Goal: Communication & Community: Answer question/provide support

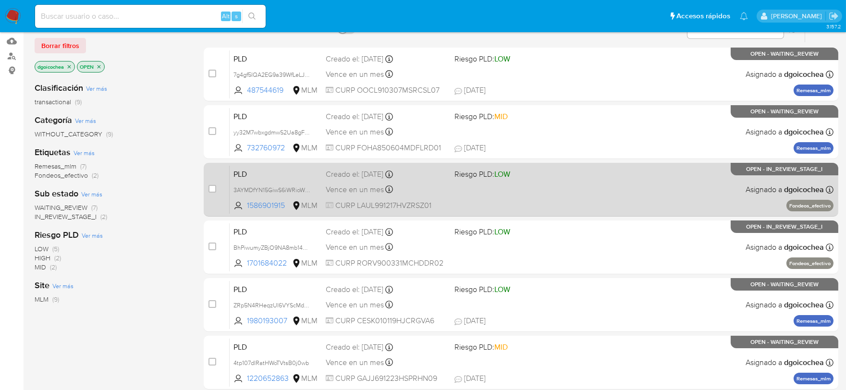
scroll to position [107, 0]
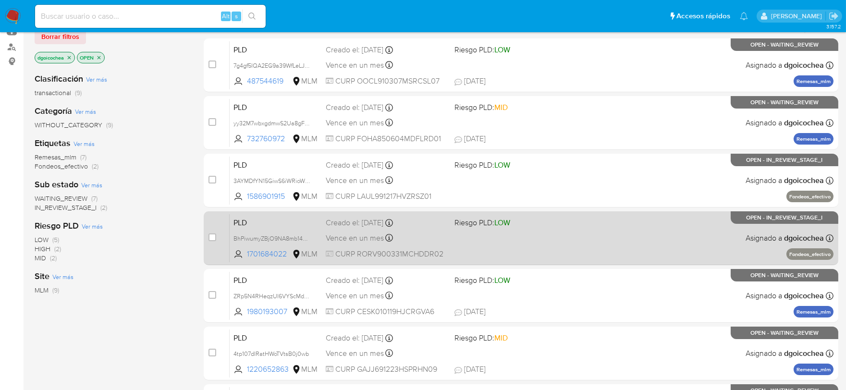
click at [246, 222] on span "PLD" at bounding box center [275, 222] width 85 height 12
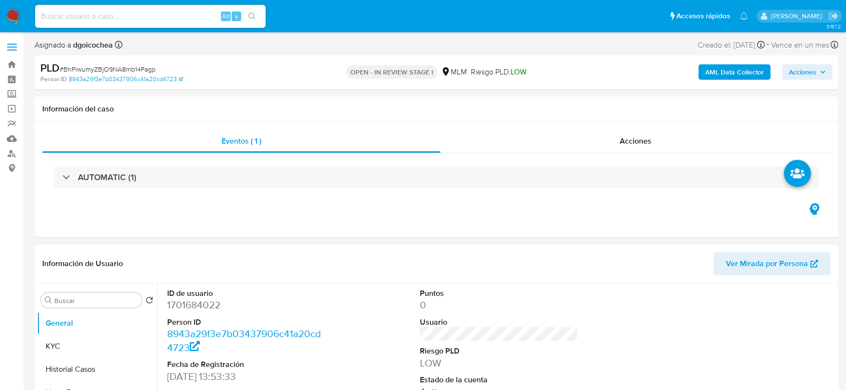
select select "10"
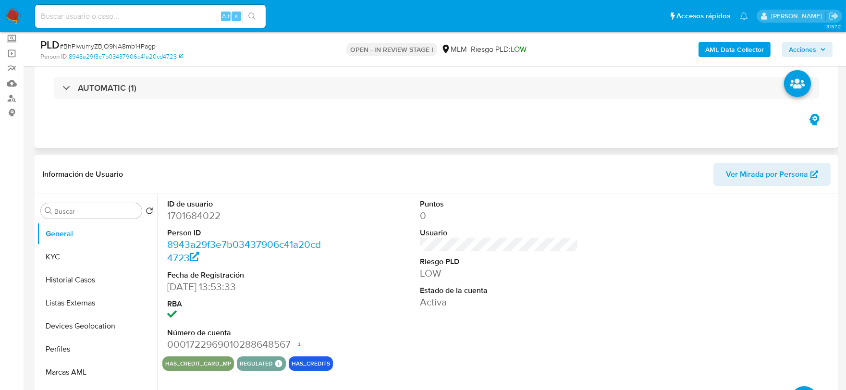
scroll to position [53, 0]
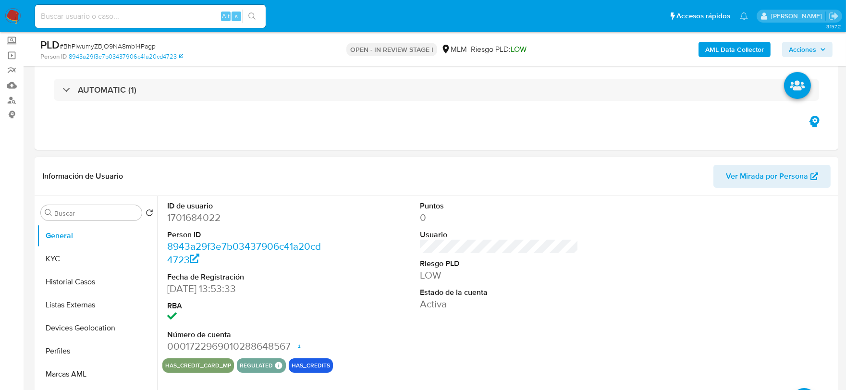
click at [192, 216] on dd "1701684022" at bounding box center [246, 217] width 159 height 13
copy dd "1701684022"
click at [63, 258] on button "KYC" at bounding box center [93, 258] width 112 height 23
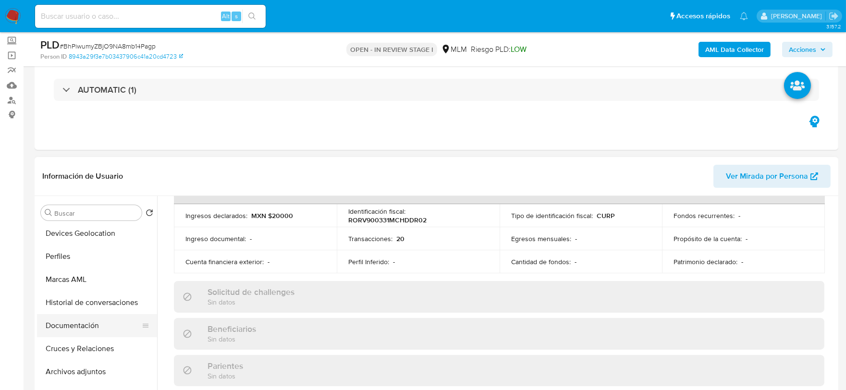
scroll to position [107, 0]
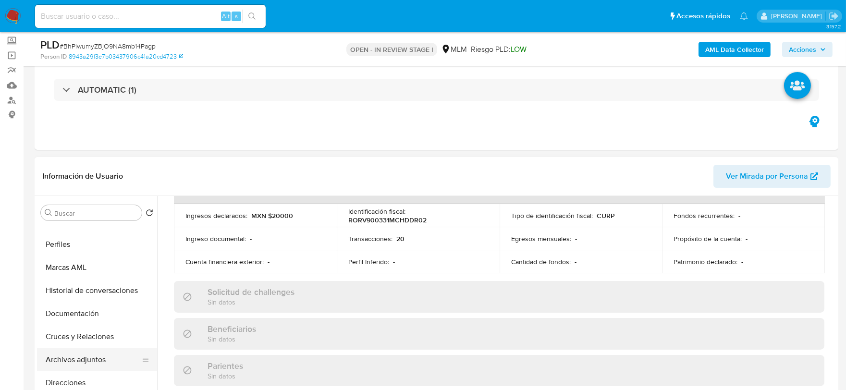
drag, startPoint x: 78, startPoint y: 379, endPoint x: 115, endPoint y: 354, distance: 44.6
click at [78, 379] on button "Direcciones" at bounding box center [97, 382] width 120 height 23
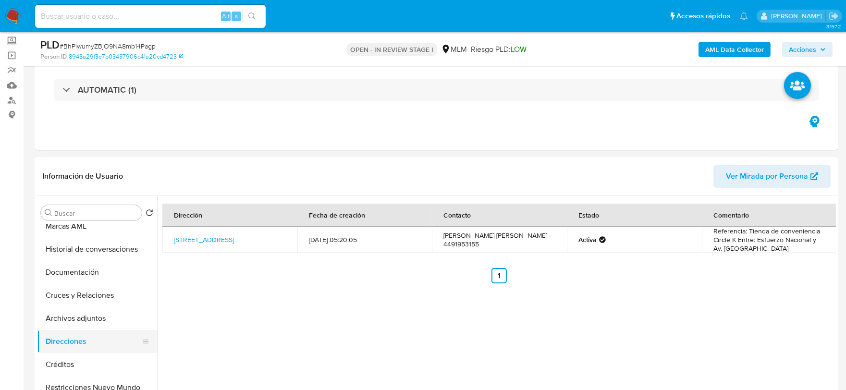
scroll to position [160, 0]
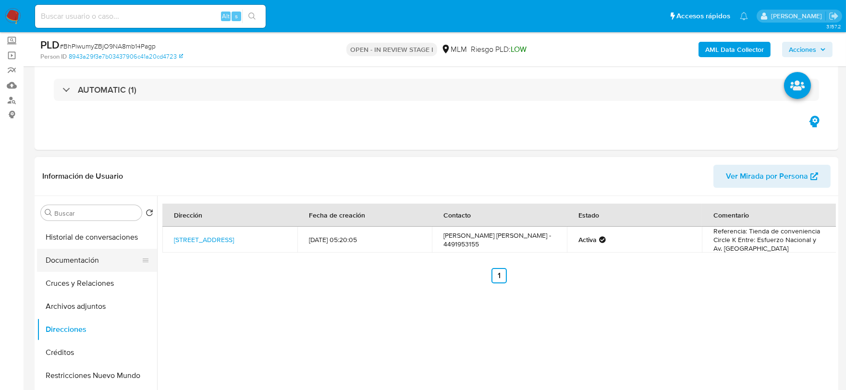
click at [75, 258] on button "Documentación" at bounding box center [93, 260] width 112 height 23
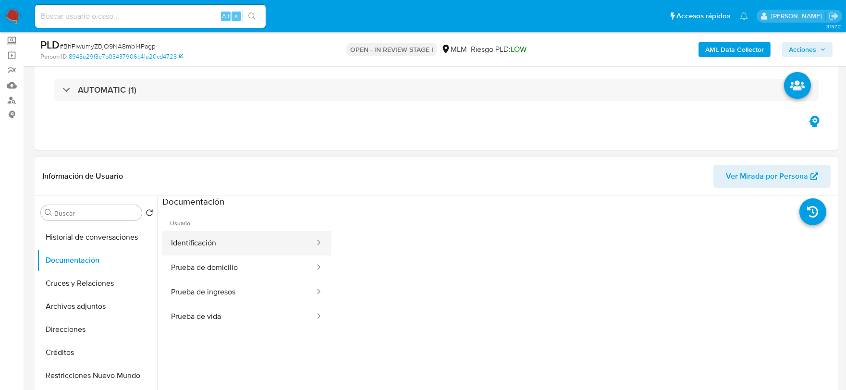
click at [214, 241] on button "Identificación" at bounding box center [238, 243] width 153 height 25
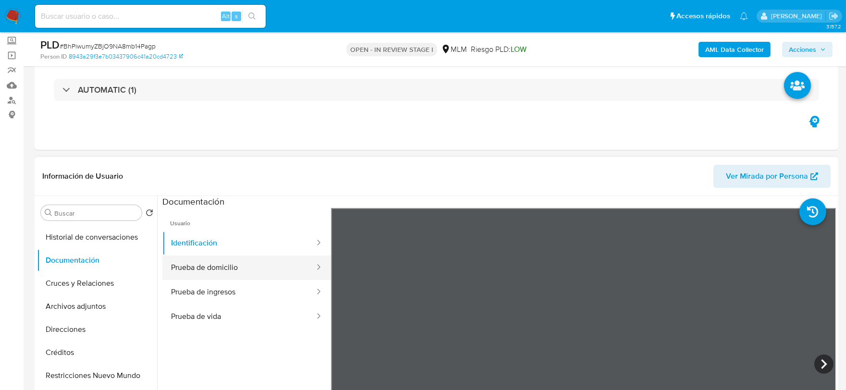
click at [229, 266] on button "Prueba de domicilio" at bounding box center [238, 268] width 153 height 25
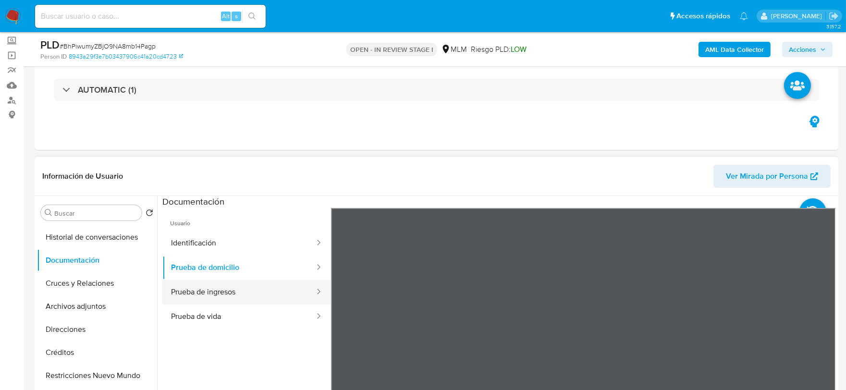
click at [224, 291] on button "Prueba de ingresos" at bounding box center [238, 292] width 153 height 25
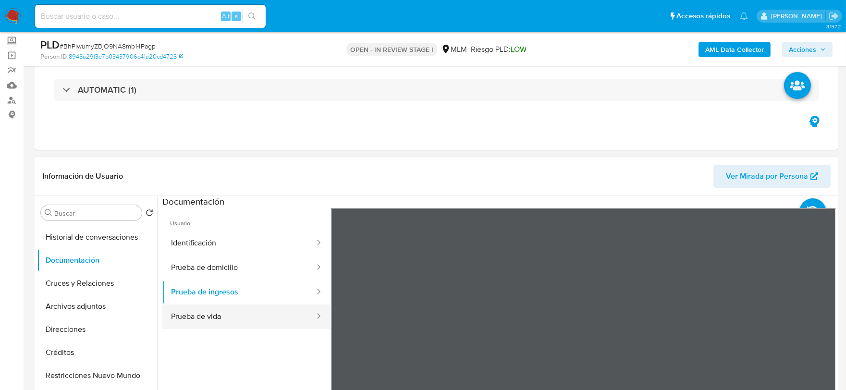
click at [213, 314] on button "Prueba de vida" at bounding box center [238, 317] width 153 height 25
click at [647, 162] on div "Información de Usuario Ver Mirada por Persona" at bounding box center [437, 176] width 804 height 39
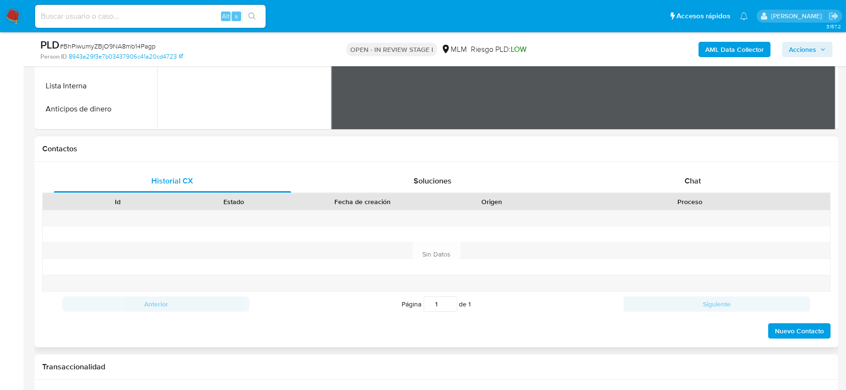
scroll to position [373, 0]
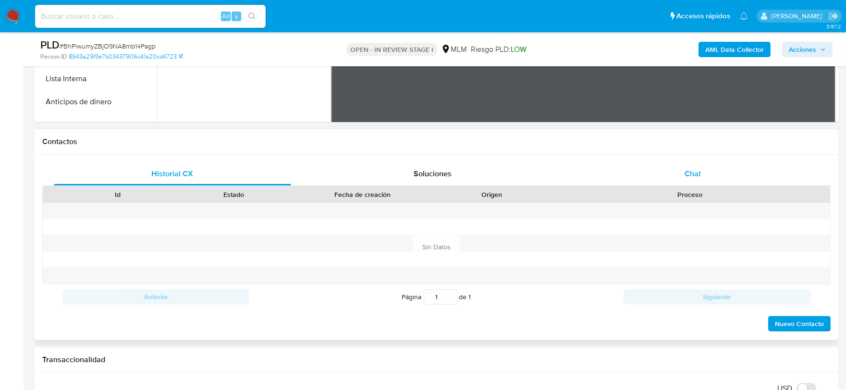
click at [691, 172] on span "Chat" at bounding box center [693, 173] width 16 height 11
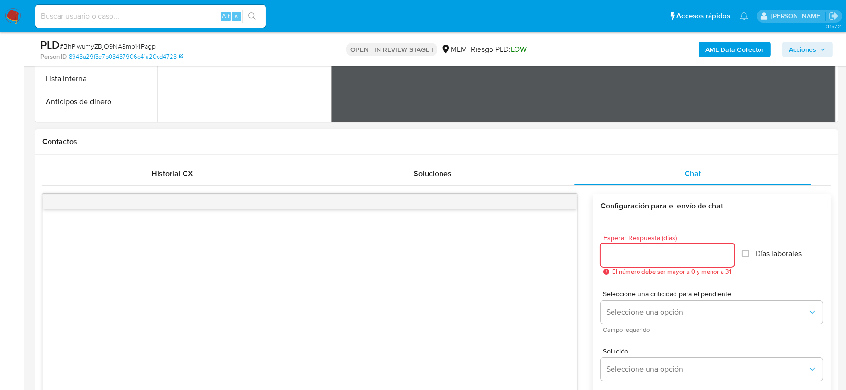
click at [646, 253] on input "Esperar Respuesta (días)" at bounding box center [668, 255] width 134 height 12
type input "5"
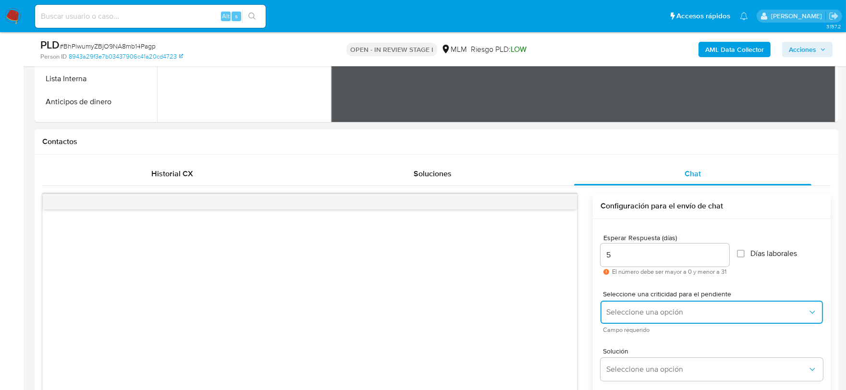
click at [637, 309] on span "Seleccione una opción" at bounding box center [706, 312] width 201 height 10
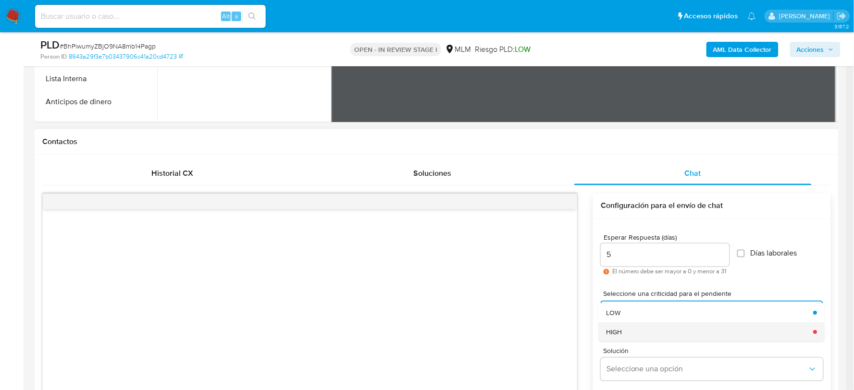
click at [627, 329] on div "HIGH" at bounding box center [706, 331] width 201 height 19
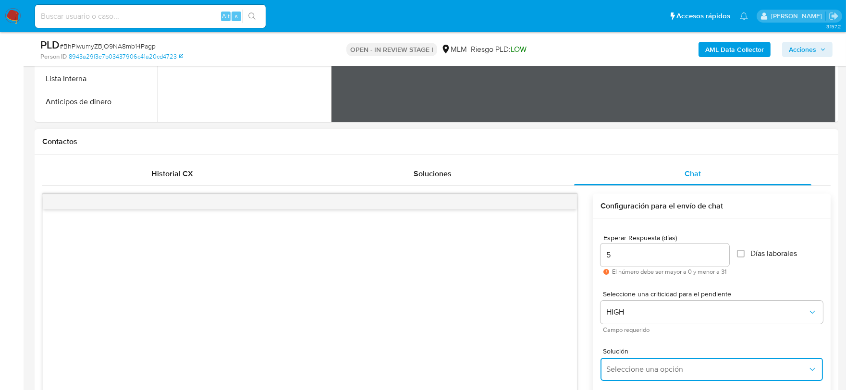
click at [631, 365] on span "Seleccione una opción" at bounding box center [706, 370] width 201 height 10
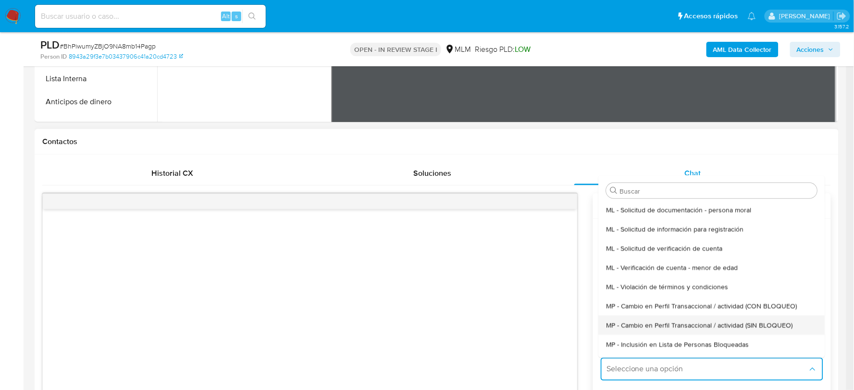
click at [650, 327] on span "MP - Cambio en Perfil Transaccional / actividad (SIN BLOQUEO)" at bounding box center [699, 325] width 186 height 9
type textarea "Estimado ,Te comunicamos que se ha identificado un cambio en el uso habitual de…"
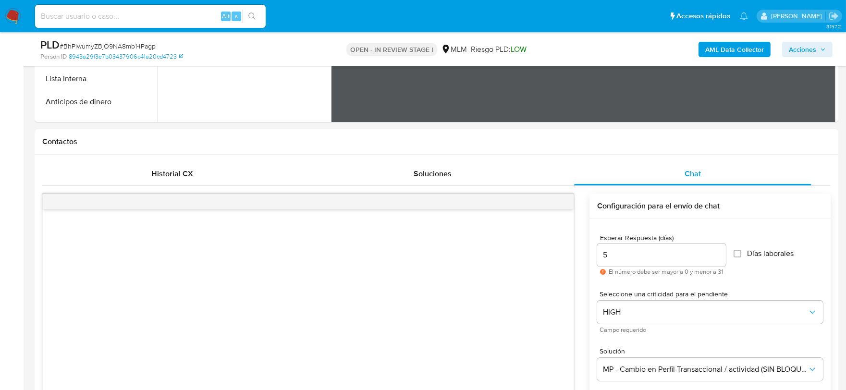
click at [584, 294] on div "Estimado ,Te comunicamos que se ha identificado un cambio en el uso habitual de…" at bounding box center [436, 348] width 788 height 309
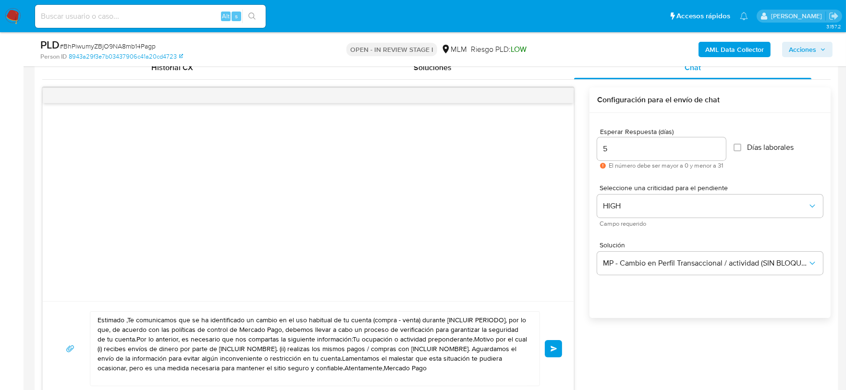
scroll to position [480, 0]
click at [414, 332] on textarea "Estimado ,Te comunicamos que se ha identificado un cambio en el uso habitual de…" at bounding box center [313, 348] width 430 height 74
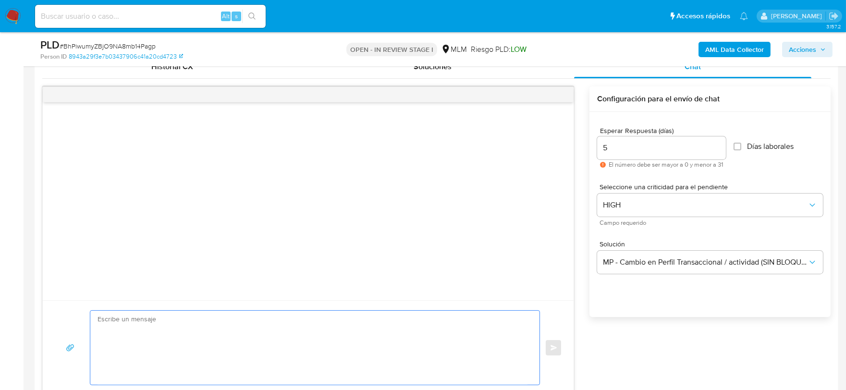
paste textarea "Estimada Verónica De acuerdo con las políticas de control de Mercado Pago, debe…"
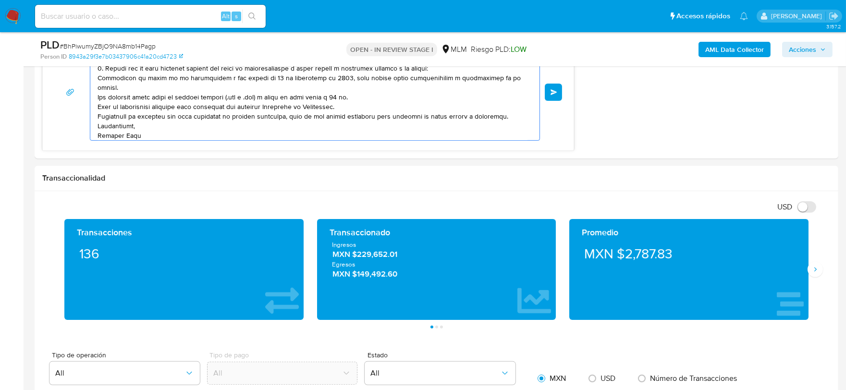
scroll to position [694, 0]
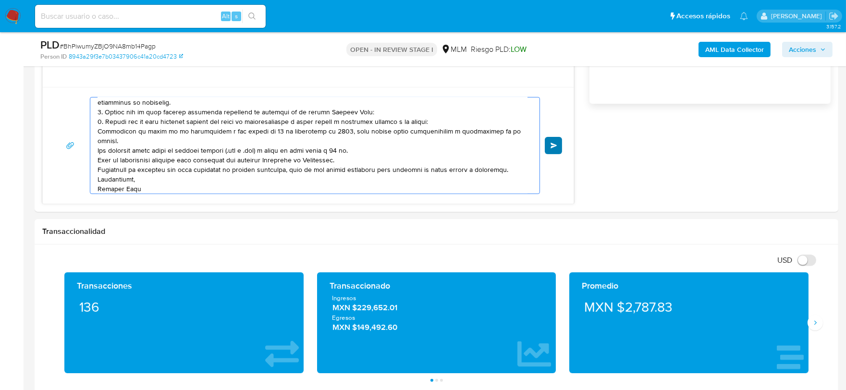
type textarea "Estimada Verónica De acuerdo con las políticas de control de Mercado Pago, debe…"
click at [545, 145] on button "Enviar" at bounding box center [553, 145] width 17 height 17
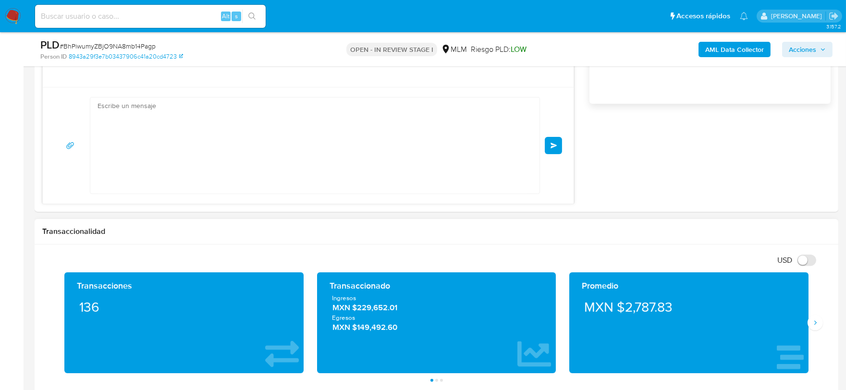
scroll to position [0, 0]
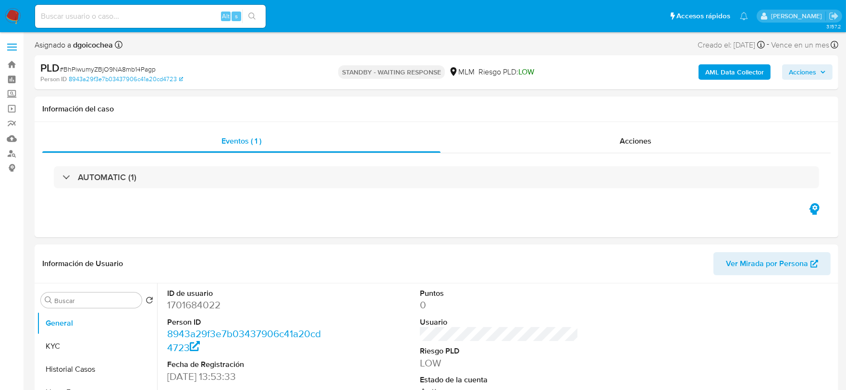
select select "10"
